Goal: Obtain resource: Download file/media

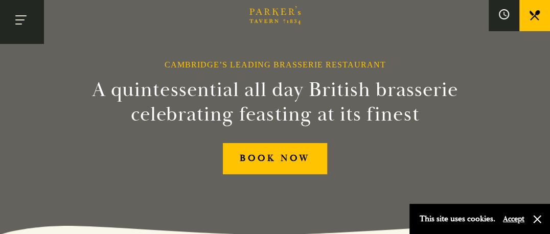
click at [31, 25] on button "Toggle navigation" at bounding box center [21, 21] width 43 height 43
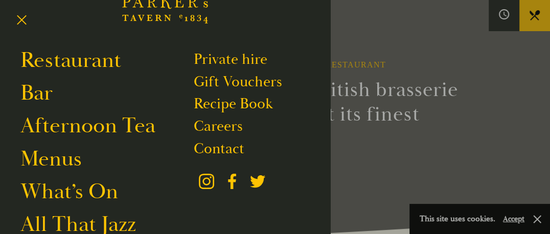
scroll to position [51, 0]
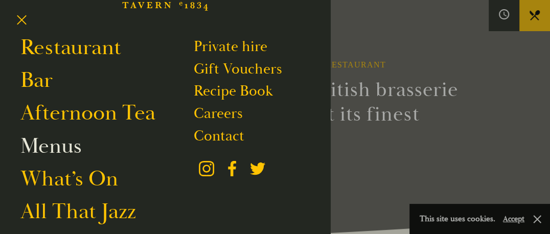
click at [54, 141] on link "Menus" at bounding box center [50, 146] width 61 height 27
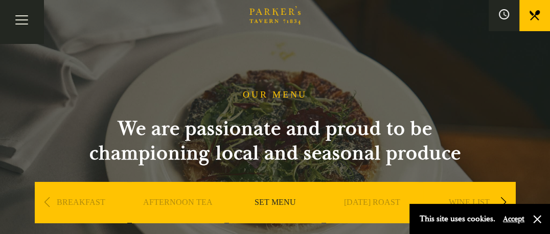
click at [270, 199] on link "SET MENU" at bounding box center [274, 217] width 41 height 41
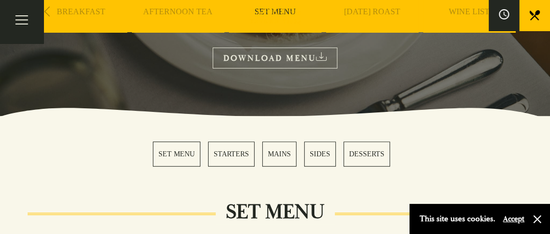
scroll to position [204, 0]
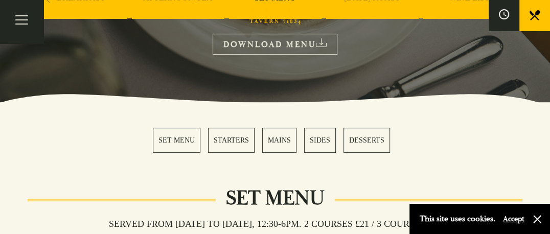
click at [244, 40] on link "DOWNLOAD MENU" at bounding box center [275, 44] width 125 height 21
